Goal: Information Seeking & Learning: Learn about a topic

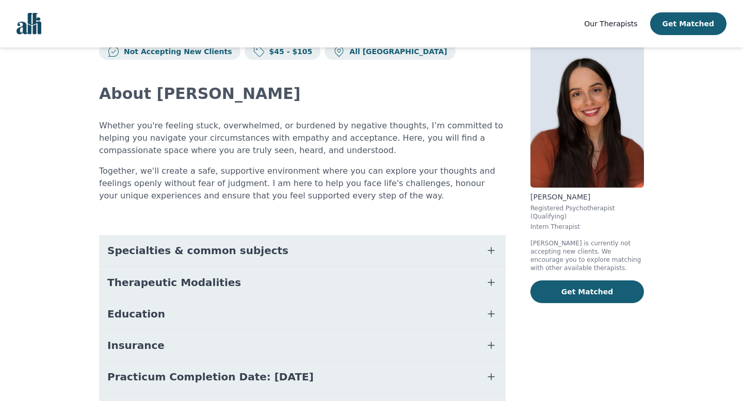
scroll to position [102, 0]
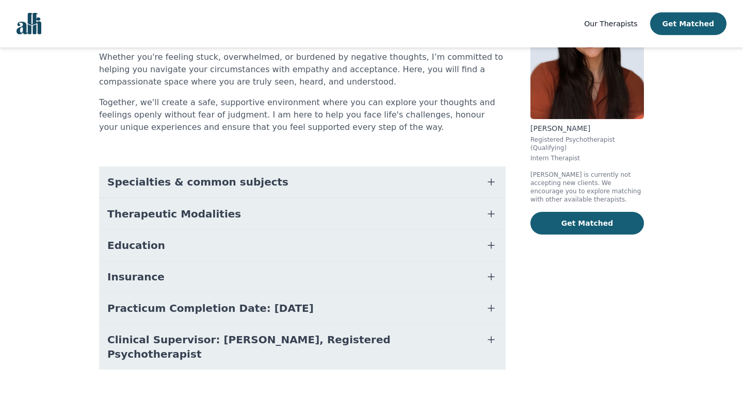
click at [379, 175] on button "Specialties & common subjects" at bounding box center [302, 182] width 406 height 31
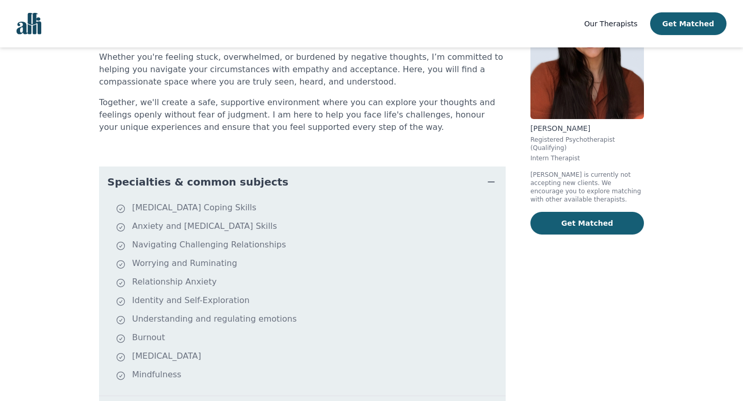
click at [379, 175] on button "Specialties & common subjects" at bounding box center [302, 182] width 406 height 31
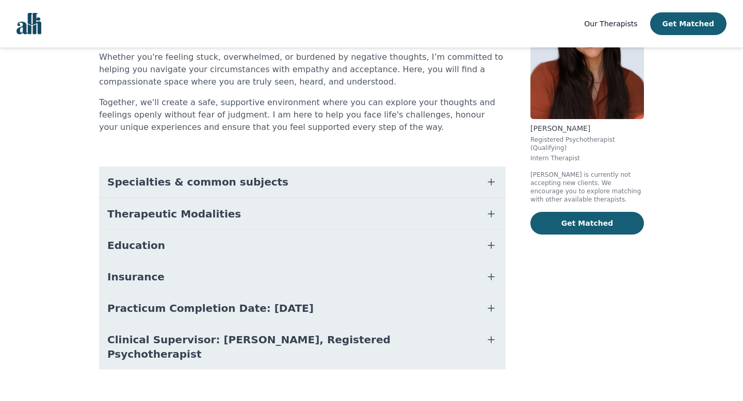
click at [375, 209] on button "Therapeutic Modalities" at bounding box center [302, 214] width 406 height 31
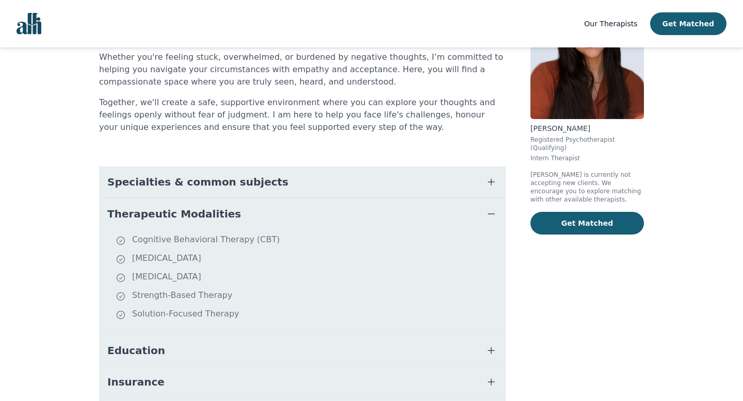
click at [375, 209] on button "Therapeutic Modalities" at bounding box center [302, 214] width 406 height 31
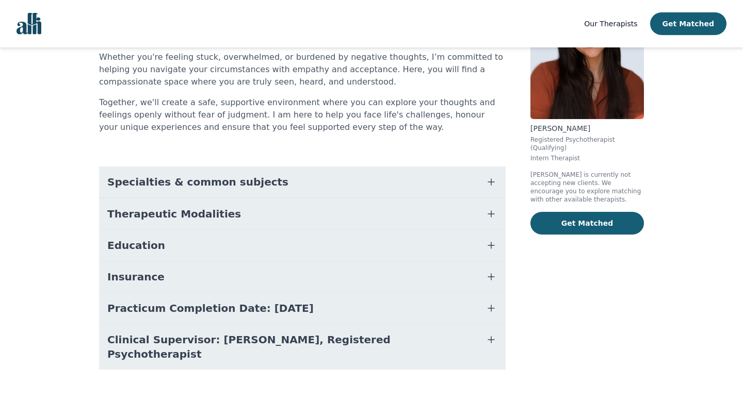
click at [345, 249] on button "Education" at bounding box center [302, 245] width 406 height 31
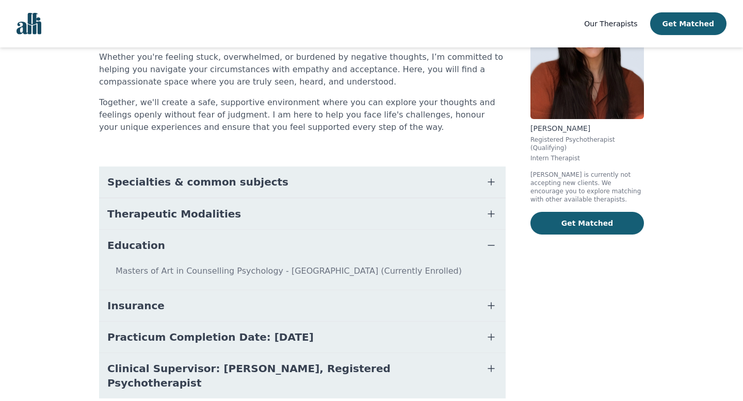
click at [345, 249] on button "Education" at bounding box center [302, 245] width 406 height 31
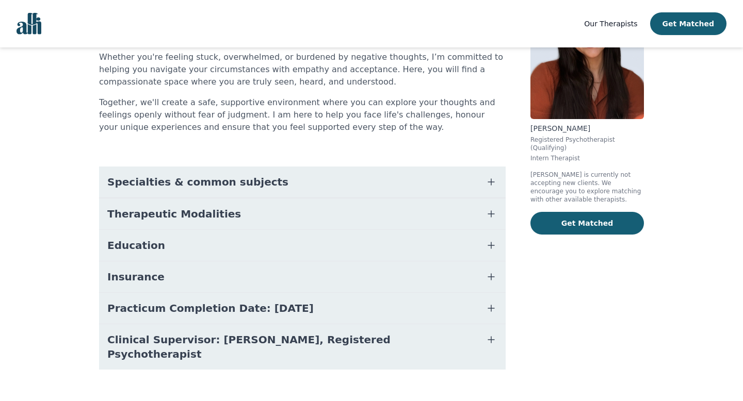
click at [308, 277] on button "Insurance" at bounding box center [302, 276] width 406 height 31
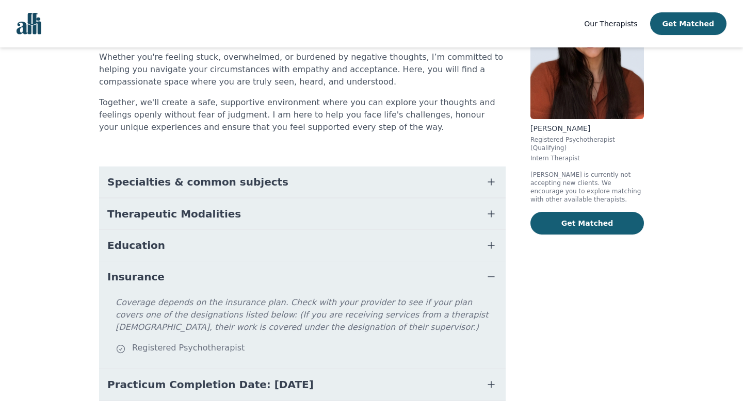
click at [308, 277] on button "Insurance" at bounding box center [302, 276] width 406 height 31
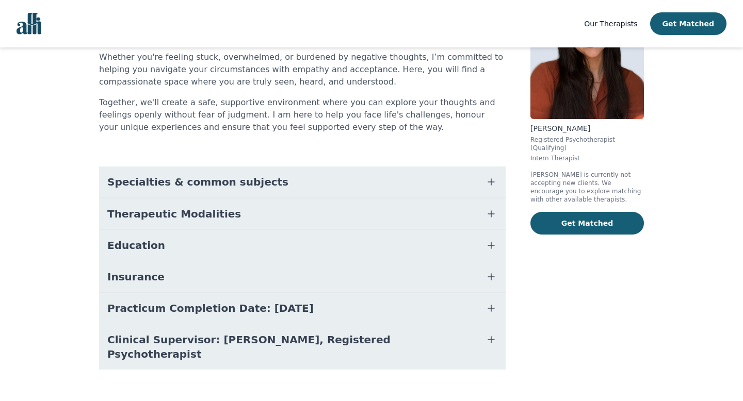
scroll to position [105, 0]
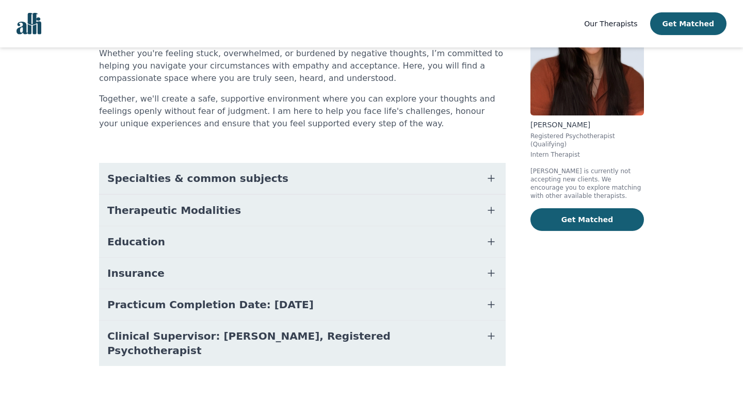
click at [303, 297] on button "Practicum Completion Date: [DATE]" at bounding box center [302, 304] width 406 height 31
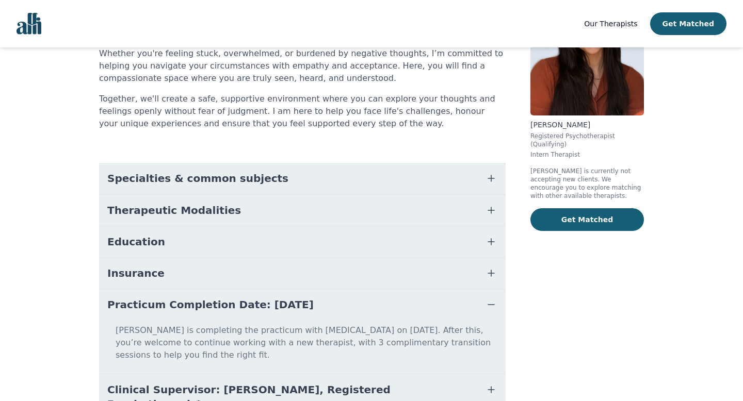
click at [304, 305] on button "Practicum Completion Date: [DATE]" at bounding box center [302, 304] width 406 height 31
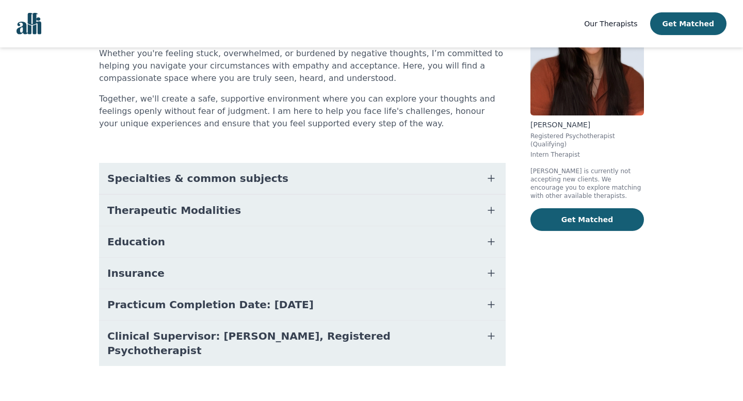
click at [300, 334] on span "Clinical Supervisor: [PERSON_NAME], Registered Psychotherapist" at bounding box center [289, 343] width 365 height 29
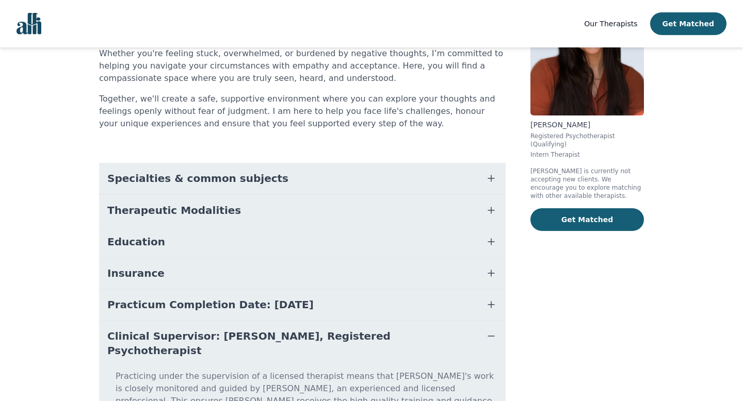
click at [300, 334] on span "Clinical Supervisor: [PERSON_NAME], Registered Psychotherapist" at bounding box center [289, 343] width 365 height 29
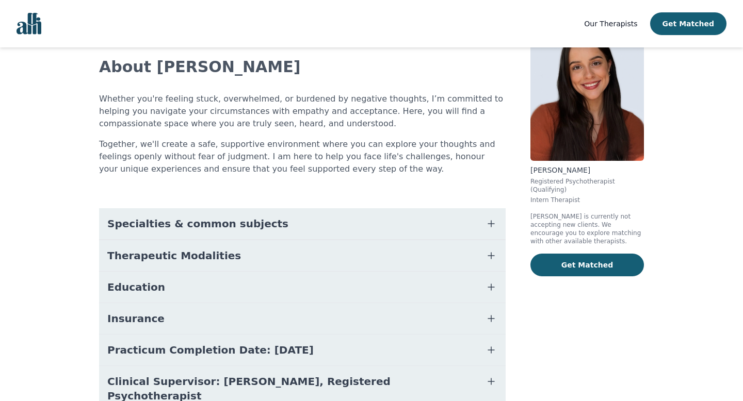
scroll to position [0, 0]
